Goal: Task Accomplishment & Management: Manage account settings

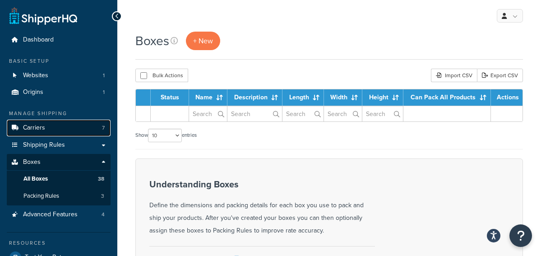
click at [44, 128] on span "Carriers" at bounding box center [34, 128] width 22 height 8
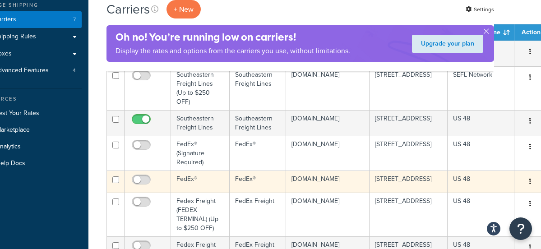
scroll to position [54, 29]
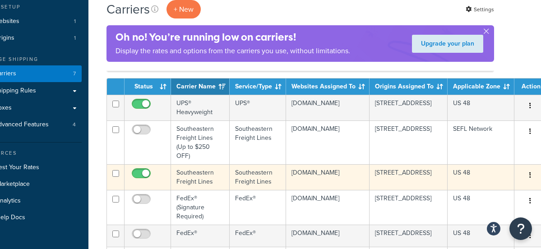
click at [530, 177] on icon "button" at bounding box center [531, 175] width 2 height 6
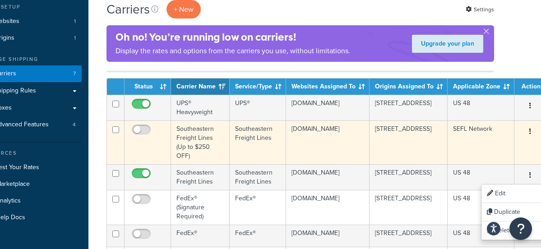
click at [526, 135] on button "button" at bounding box center [530, 132] width 13 height 14
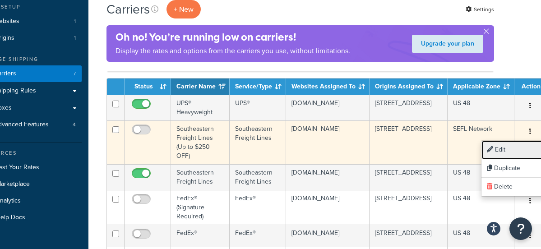
click at [506, 151] on link "Edit" at bounding box center [517, 150] width 71 height 19
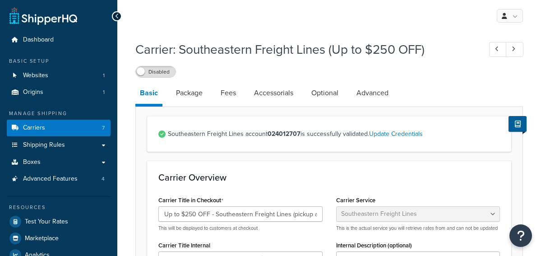
select select "seflFreight"
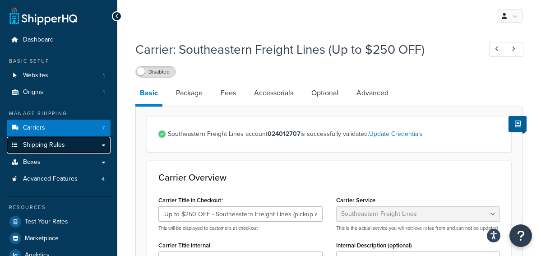
click at [67, 149] on link "Shipping Rules" at bounding box center [59, 145] width 104 height 17
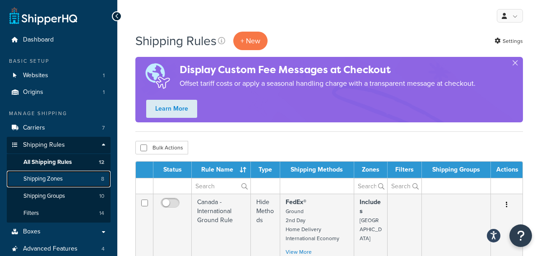
click at [57, 181] on span "Shipping Zones" at bounding box center [42, 179] width 39 height 8
